Goal: Find specific page/section

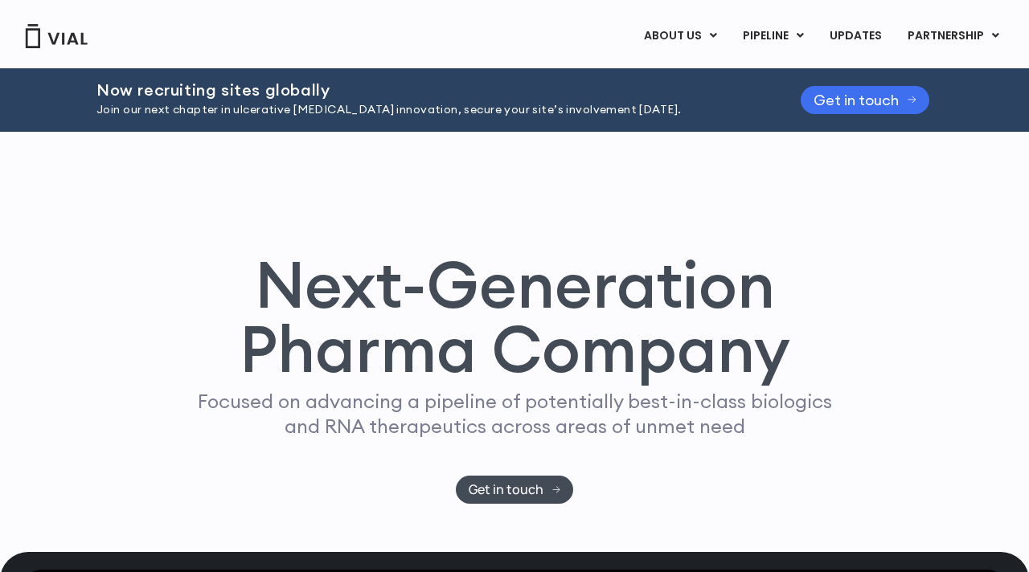
click at [831, 99] on span "Get in touch" at bounding box center [855, 100] width 85 height 12
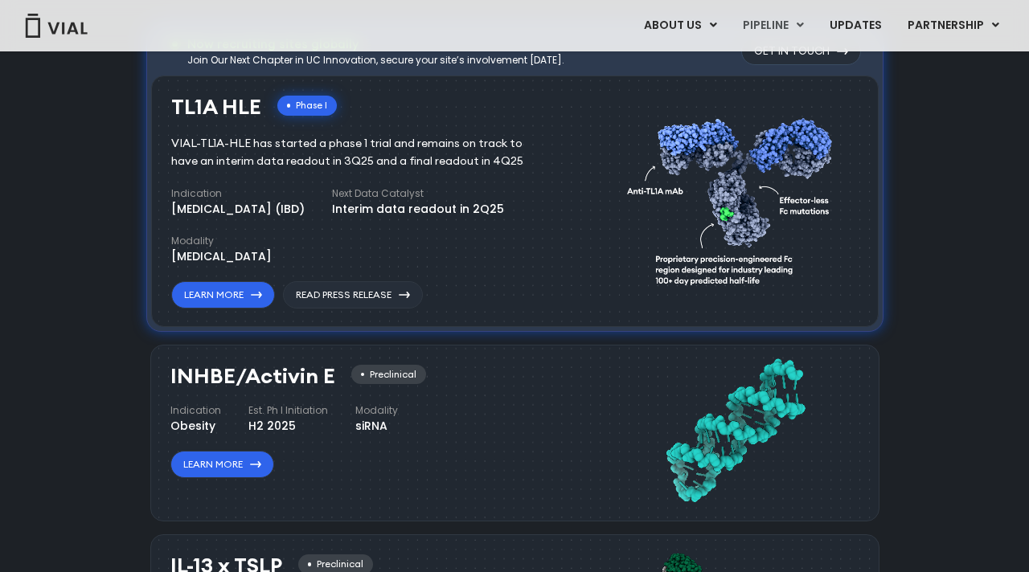
scroll to position [1092, 0]
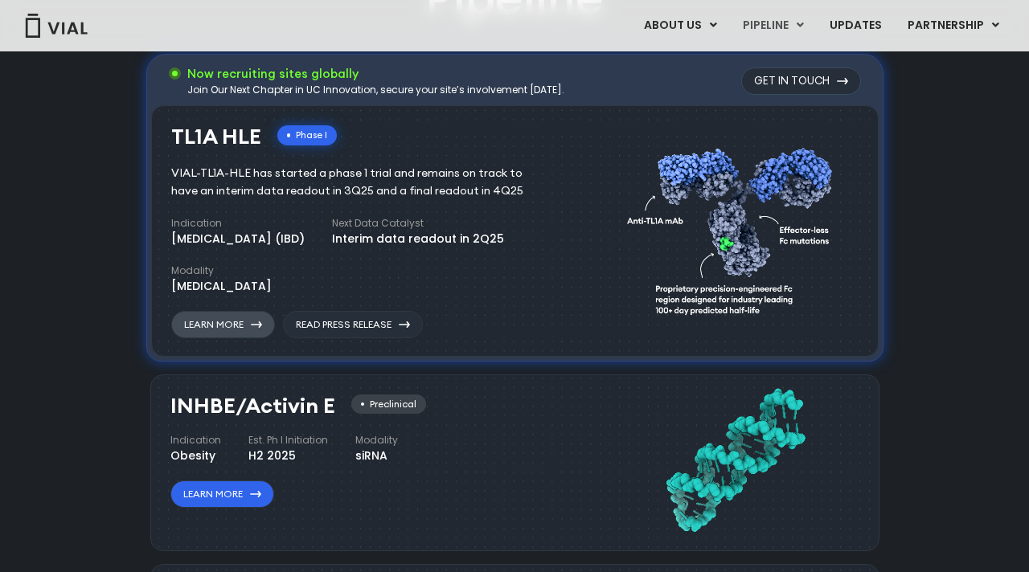
click at [244, 323] on link "Learn More" at bounding box center [223, 324] width 104 height 27
